Goal: Navigation & Orientation: Find specific page/section

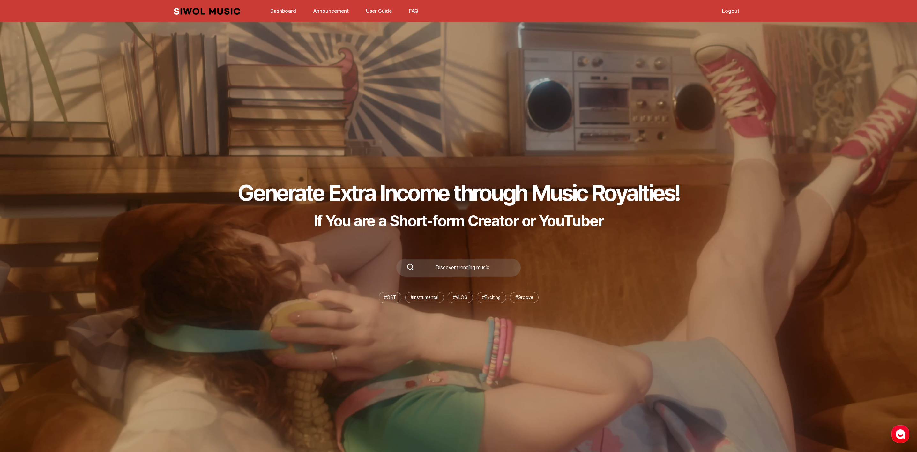
click at [298, 10] on link "Dashboard" at bounding box center [283, 11] width 34 height 14
click at [295, 10] on link "Dashboard" at bounding box center [283, 11] width 34 height 14
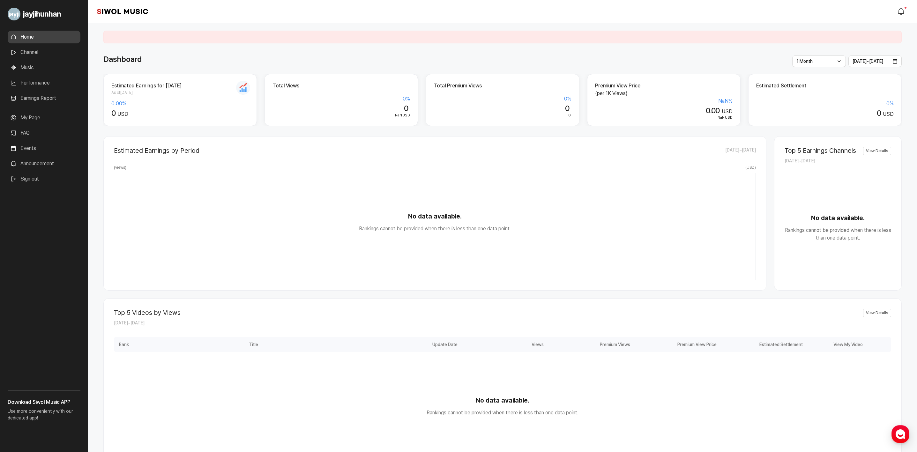
click at [45, 82] on link "Performance" at bounding box center [44, 83] width 73 height 13
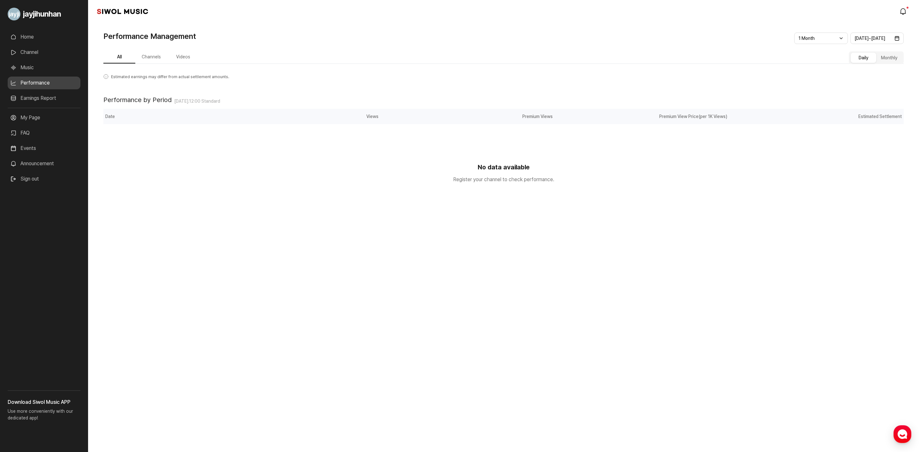
click at [37, 67] on link "Music" at bounding box center [44, 67] width 73 height 13
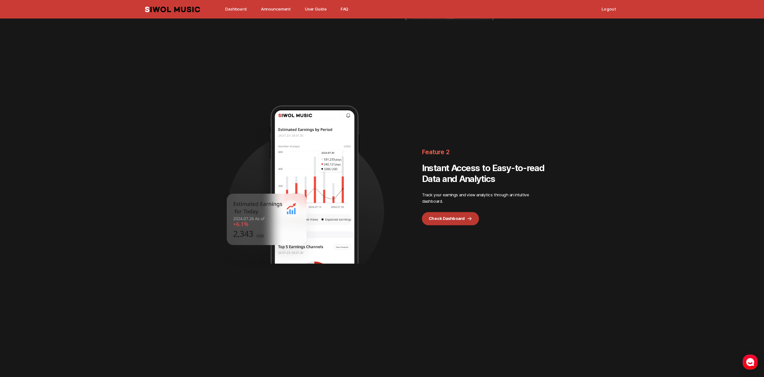
scroll to position [1101, 0]
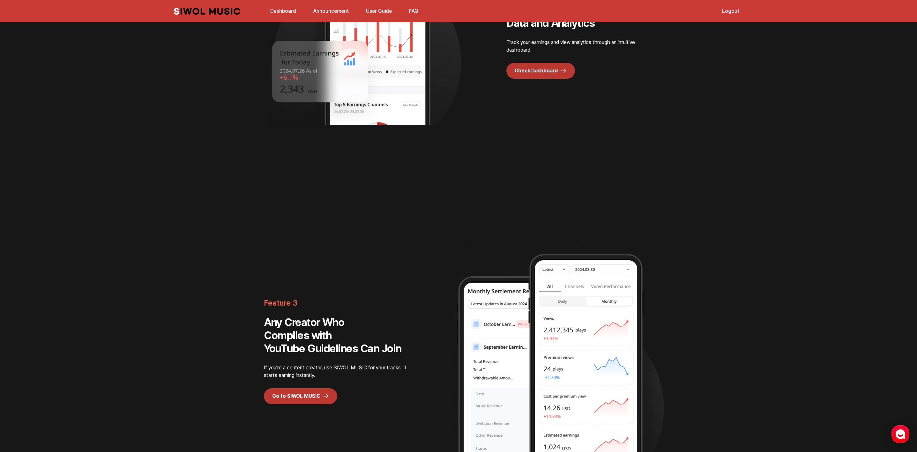
drag, startPoint x: 357, startPoint y: 204, endPoint x: 362, endPoint y: 203, distance: 4.6
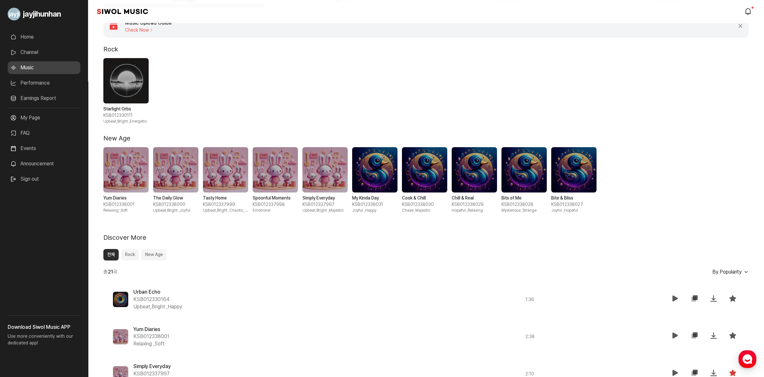
scroll to position [40, 0]
